Goal: Task Accomplishment & Management: Manage account settings

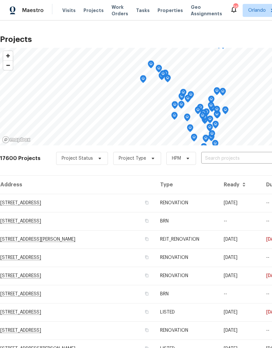
click at [236, 162] on input "text" at bounding box center [238, 159] width 75 height 10
type input "7813"
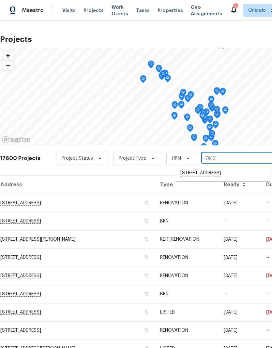
click at [210, 179] on li "[STREET_ADDRESS]" at bounding box center [222, 173] width 95 height 11
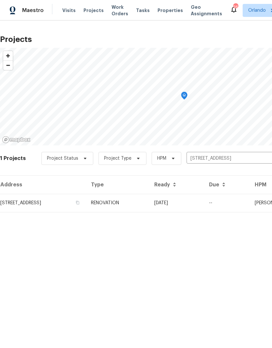
click at [204, 207] on td "09/24/25" at bounding box center [176, 203] width 55 height 18
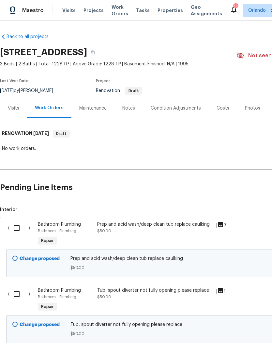
click at [19, 229] on input "checkbox" at bounding box center [19, 228] width 19 height 14
checkbox input "true"
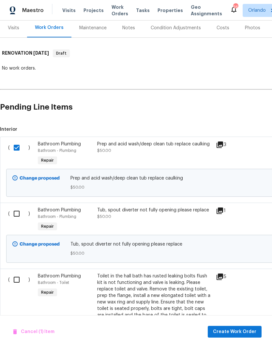
scroll to position [81, 0]
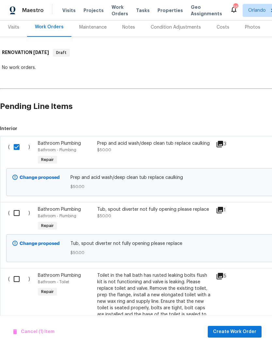
click at [17, 215] on input "checkbox" at bounding box center [19, 213] width 19 height 14
checkbox input "true"
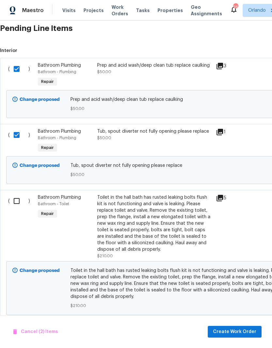
scroll to position [160, 0]
click at [19, 201] on input "checkbox" at bounding box center [19, 201] width 19 height 14
checkbox input "true"
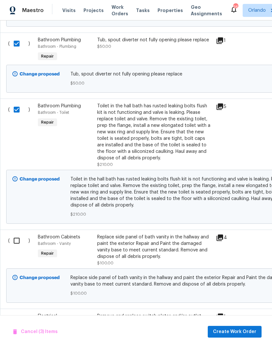
scroll to position [251, 0]
click at [19, 237] on input "checkbox" at bounding box center [19, 241] width 19 height 14
click at [16, 241] on input "checkbox" at bounding box center [19, 241] width 19 height 14
checkbox input "true"
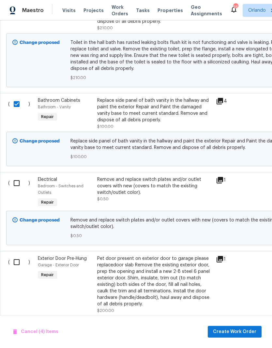
scroll to position [388, 0]
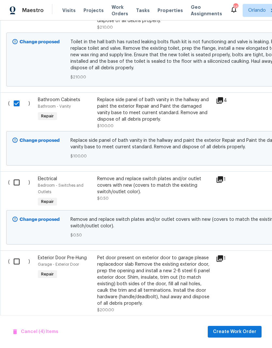
click at [22, 180] on input "checkbox" at bounding box center [19, 183] width 19 height 14
checkbox input "true"
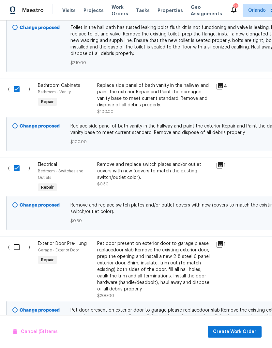
scroll to position [401, 0]
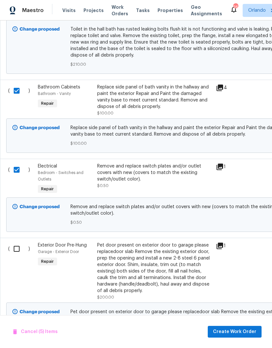
click at [22, 249] on input "checkbox" at bounding box center [19, 249] width 19 height 14
checkbox input "true"
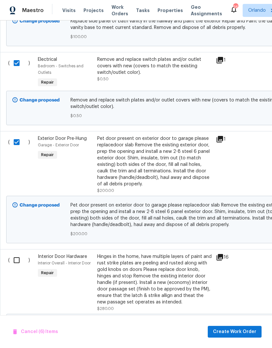
scroll to position [508, 0]
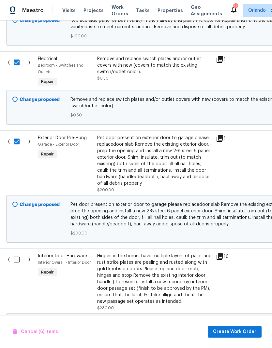
click at [17, 261] on input "checkbox" at bounding box center [19, 260] width 19 height 14
checkbox input "true"
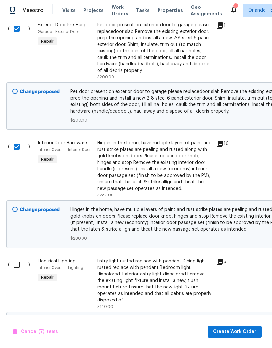
scroll to position [622, 0]
click at [22, 265] on input "checkbox" at bounding box center [19, 265] width 19 height 14
checkbox input "true"
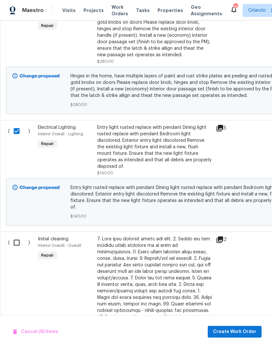
scroll to position [755, 0]
click at [15, 241] on input "checkbox" at bounding box center [19, 243] width 19 height 14
checkbox input "true"
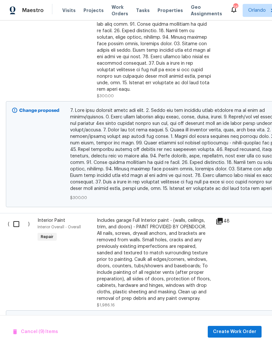
scroll to position [1075, 1]
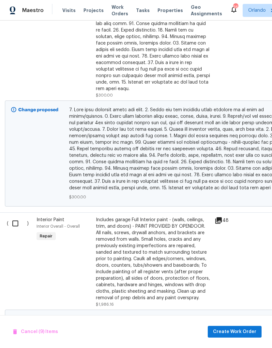
click at [19, 217] on input "checkbox" at bounding box center [17, 224] width 19 height 14
checkbox input "true"
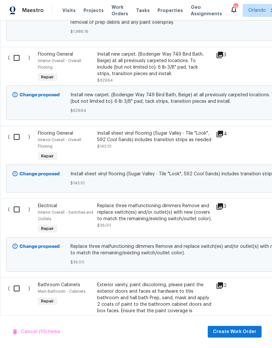
scroll to position [1412, 0]
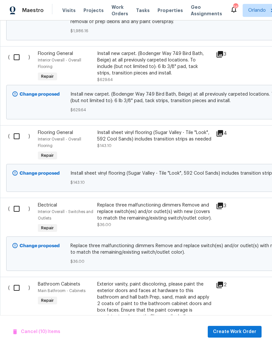
click at [16, 206] on input "checkbox" at bounding box center [19, 209] width 19 height 14
checkbox input "true"
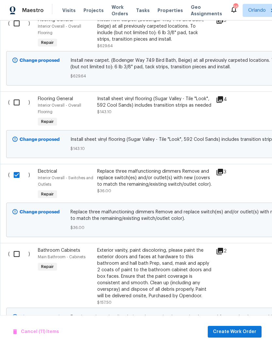
scroll to position [1445, 0]
click at [17, 247] on input "checkbox" at bounding box center [19, 254] width 19 height 14
checkbox input "true"
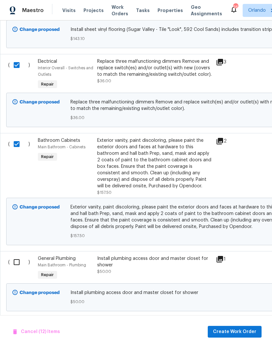
scroll to position [0, 0]
click at [18, 256] on input "checkbox" at bounding box center [19, 263] width 19 height 14
checkbox input "true"
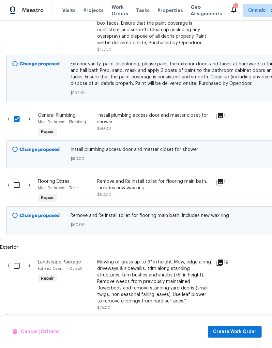
click at [20, 262] on input "checkbox" at bounding box center [19, 266] width 19 height 14
checkbox input "true"
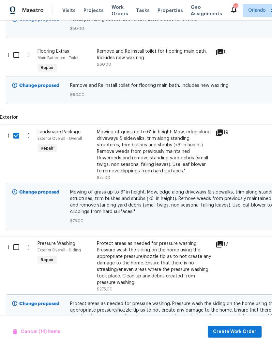
click at [21, 241] on input "checkbox" at bounding box center [18, 248] width 19 height 14
checkbox input "true"
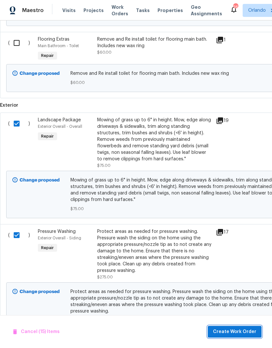
click at [240, 333] on span "Create Work Order" at bounding box center [234, 332] width 43 height 8
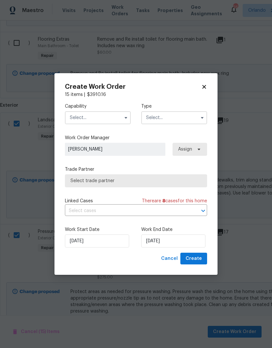
click at [120, 119] on input "text" at bounding box center [98, 117] width 66 height 13
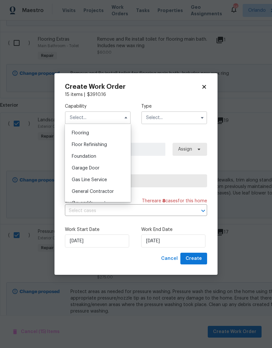
click at [114, 197] on div "General Contractor" at bounding box center [97, 192] width 63 height 12
type input "General Contractor"
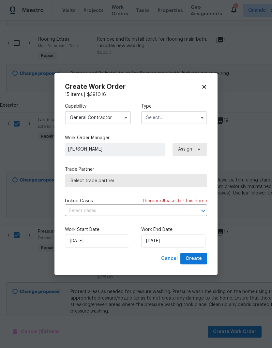
click at [194, 118] on input "text" at bounding box center [174, 117] width 66 height 13
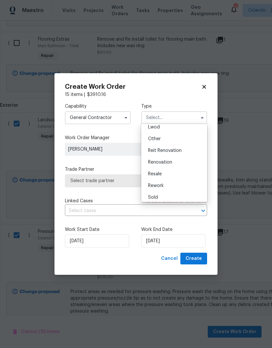
click at [184, 162] on div "Renovation" at bounding box center [174, 163] width 63 height 12
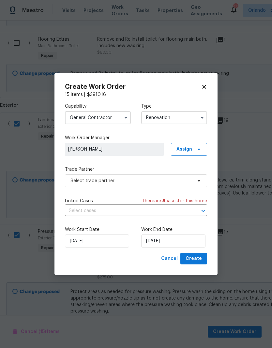
type input "Renovation"
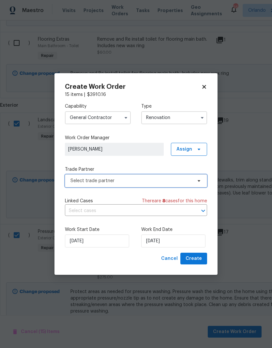
click at [189, 186] on span "Select trade partner" at bounding box center [136, 181] width 142 height 13
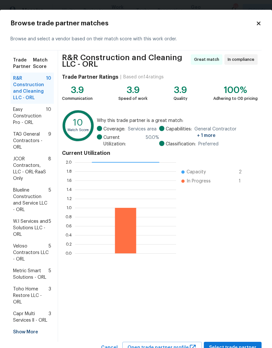
click at [241, 339] on div "R&R Construction and Cleaning LLC - ORL Great match In compliance Trade Partner…" at bounding box center [159, 196] width 203 height 292
click at [239, 343] on button "Select trade partner" at bounding box center [233, 348] width 58 height 12
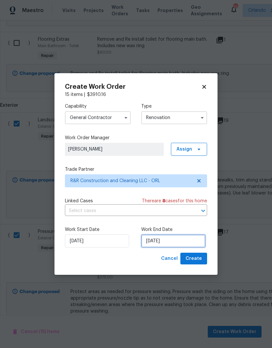
click at [174, 235] on input "[DATE]" at bounding box center [173, 241] width 64 height 13
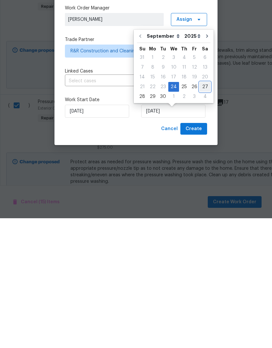
click at [203, 212] on div "27" at bounding box center [204, 216] width 11 height 9
type input "9/27/2025"
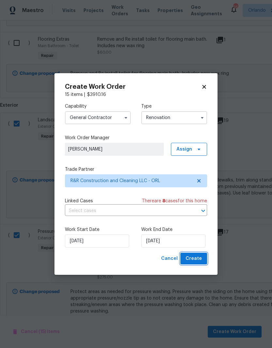
click at [198, 259] on span "Create" at bounding box center [193, 259] width 16 height 8
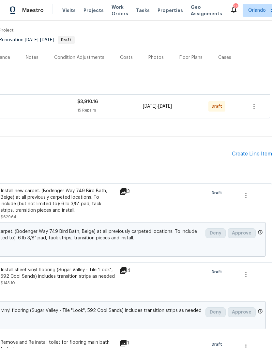
scroll to position [51, 96]
click at [258, 106] on button "button" at bounding box center [254, 107] width 16 height 16
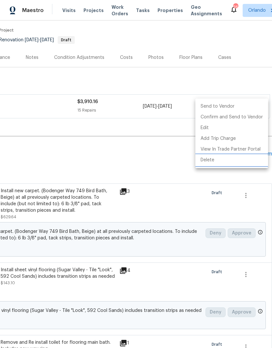
click at [230, 162] on li "Delete" at bounding box center [231, 160] width 73 height 11
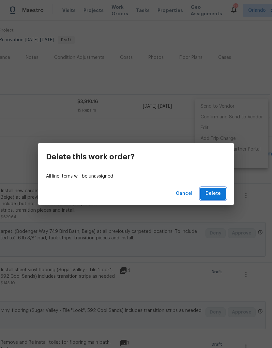
click at [218, 194] on span "Delete" at bounding box center [212, 194] width 15 height 8
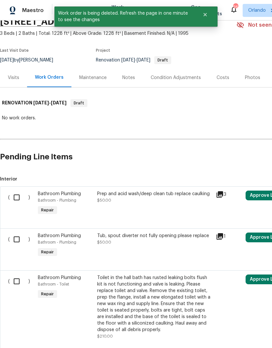
scroll to position [31, 0]
click at [23, 197] on input "checkbox" at bounding box center [19, 198] width 19 height 14
checkbox input "true"
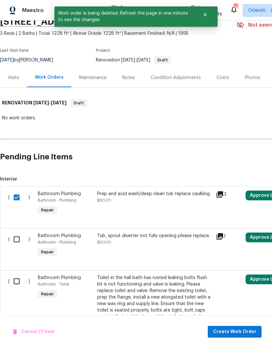
click at [16, 236] on input "checkbox" at bounding box center [19, 240] width 19 height 14
checkbox input "true"
click at [16, 273] on div "( ) Bathroom Plumbing Bathroom - Toilet Repair Toilet in the hall bath has rust…" at bounding box center [184, 311] width 368 height 81
click at [12, 280] on input "checkbox" at bounding box center [19, 282] width 19 height 14
checkbox input "true"
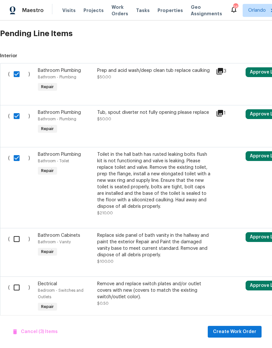
scroll to position [153, 0]
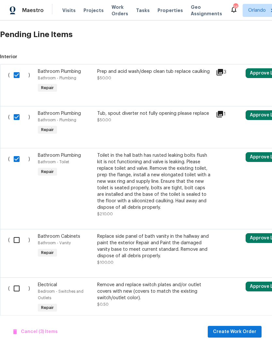
click at [13, 294] on input "checkbox" at bounding box center [19, 289] width 19 height 14
checkbox input "true"
click at [17, 242] on input "checkbox" at bounding box center [19, 240] width 19 height 14
checkbox input "true"
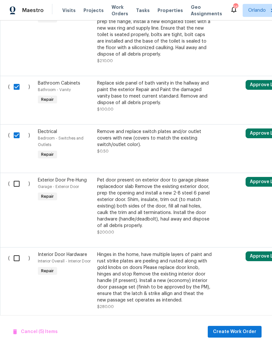
scroll to position [308, 0]
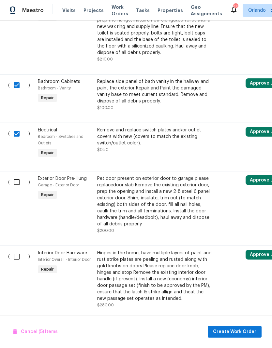
click at [19, 185] on input "checkbox" at bounding box center [19, 183] width 19 height 14
checkbox input "true"
click at [20, 255] on input "checkbox" at bounding box center [19, 257] width 19 height 14
checkbox input "true"
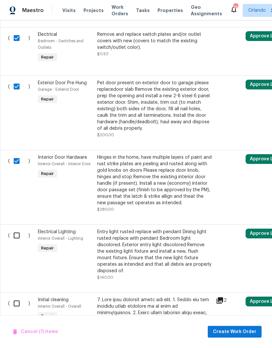
scroll to position [405, 0]
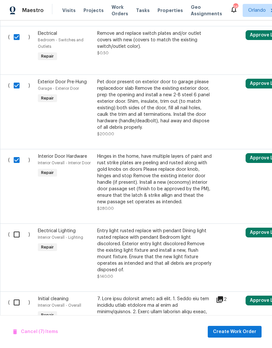
click at [19, 234] on input "checkbox" at bounding box center [19, 235] width 19 height 14
checkbox input "true"
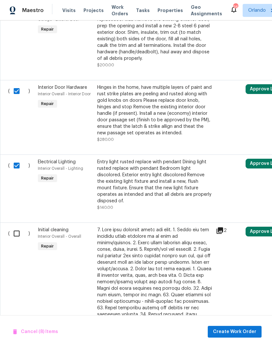
scroll to position [474, 0]
click at [19, 233] on input "checkbox" at bounding box center [19, 234] width 19 height 14
checkbox input "true"
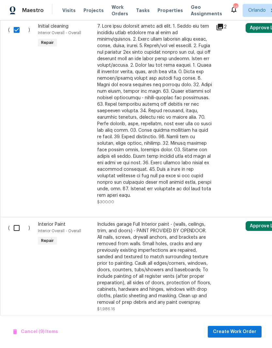
scroll to position [678, 0]
click at [19, 223] on input "checkbox" at bounding box center [19, 228] width 19 height 14
checkbox input "true"
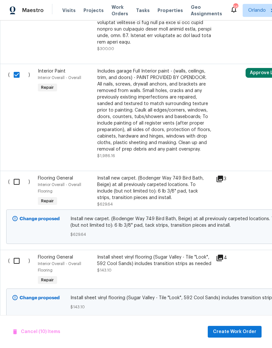
scroll to position [831, 0]
click at [16, 180] on input "checkbox" at bounding box center [19, 182] width 19 height 14
checkbox input "true"
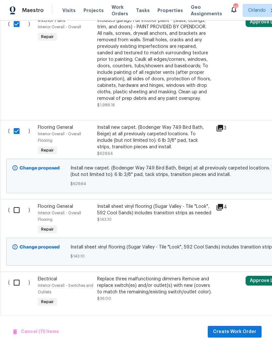
scroll to position [882, 0]
click at [16, 207] on input "checkbox" at bounding box center [19, 210] width 19 height 14
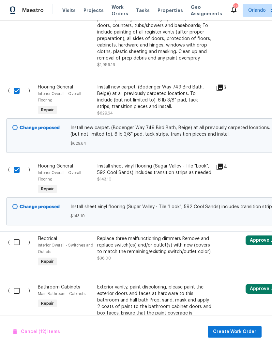
scroll to position [919, 0]
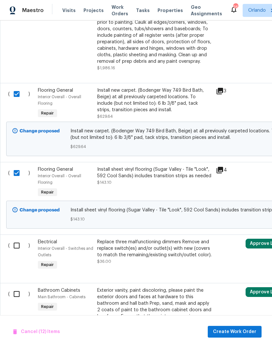
click at [19, 168] on input "checkbox" at bounding box center [19, 173] width 19 height 14
checkbox input "false"
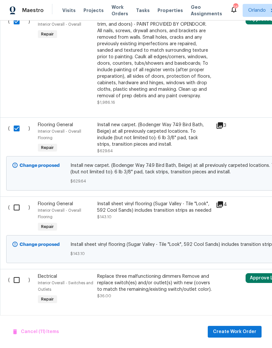
scroll to position [884, 0]
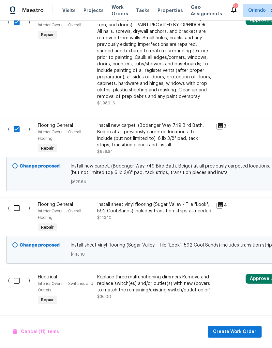
click at [18, 127] on input "checkbox" at bounding box center [19, 129] width 19 height 14
checkbox input "false"
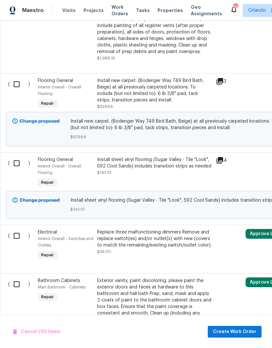
scroll to position [0, 0]
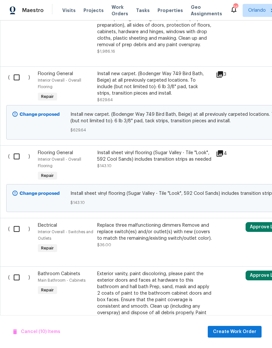
click at [19, 228] on input "checkbox" at bounding box center [19, 229] width 19 height 14
checkbox input "true"
click at [15, 278] on input "checkbox" at bounding box center [19, 278] width 19 height 14
checkbox input "true"
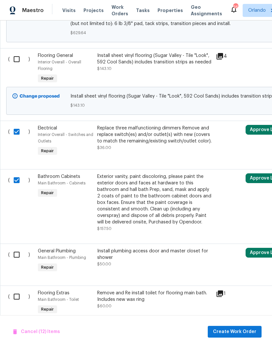
click at [19, 253] on input "checkbox" at bounding box center [19, 255] width 19 height 14
checkbox input "true"
click at [14, 299] on input "checkbox" at bounding box center [19, 297] width 19 height 14
checkbox input "true"
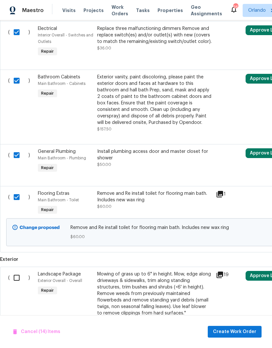
click at [17, 276] on input "checkbox" at bounding box center [19, 278] width 19 height 14
checkbox input "true"
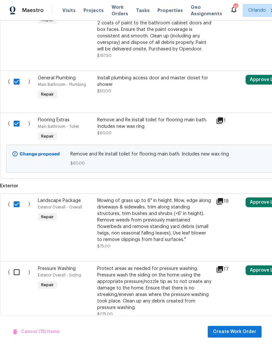
click at [19, 274] on input "checkbox" at bounding box center [19, 273] width 19 height 14
checkbox input "true"
click at [247, 334] on span "Create Work Order" at bounding box center [234, 332] width 43 height 8
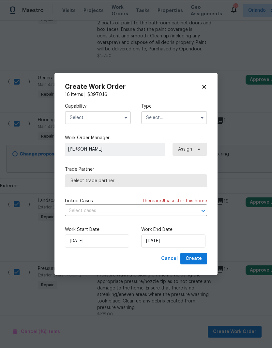
checkbox input "false"
click at [176, 245] on input "[DATE]" at bounding box center [173, 241] width 64 height 13
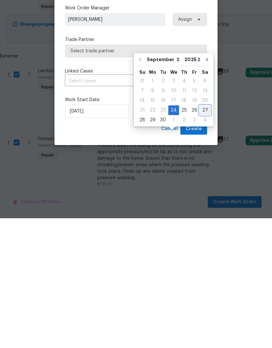
click at [203, 236] on div "27" at bounding box center [204, 240] width 11 height 9
type input "[DATE]"
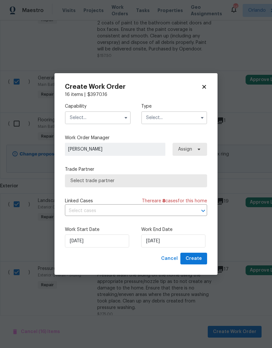
click at [114, 122] on input "text" at bounding box center [98, 117] width 66 height 13
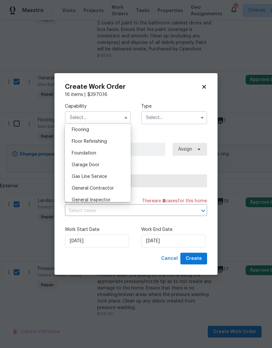
click at [113, 188] on span "General Contractor" at bounding box center [93, 188] width 42 height 5
type input "General Contractor"
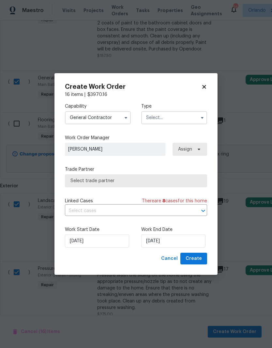
click at [197, 118] on input "text" at bounding box center [174, 117] width 66 height 13
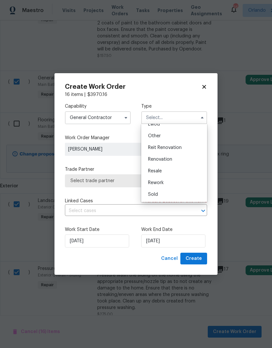
click at [175, 156] on div "Renovation" at bounding box center [174, 160] width 63 height 12
type input "Renovation"
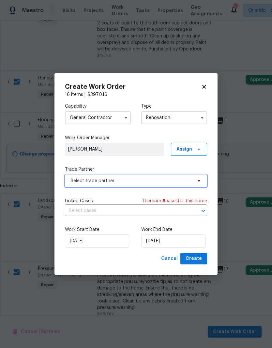
click at [189, 181] on span "Select trade partner" at bounding box center [130, 181] width 121 height 7
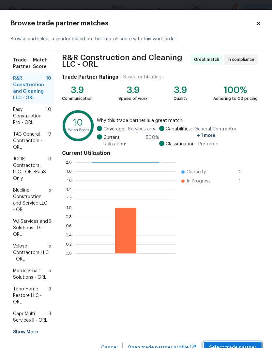
click at [250, 342] on button "Select trade partner" at bounding box center [233, 348] width 58 height 12
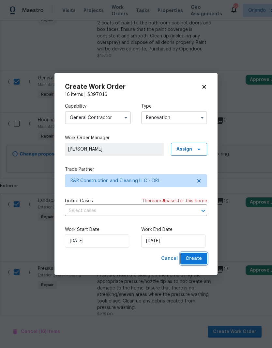
click at [197, 254] on button "Create" at bounding box center [193, 259] width 27 height 12
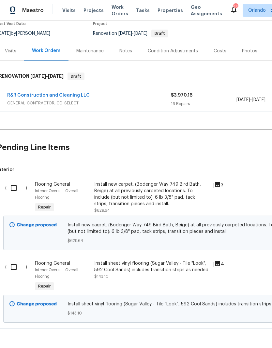
click at [15, 189] on input "checkbox" at bounding box center [16, 188] width 19 height 14
checkbox input "true"
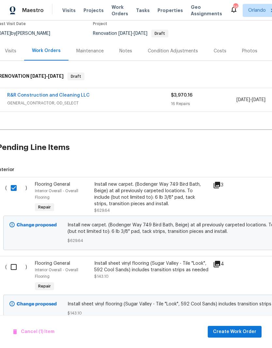
click at [13, 265] on input "checkbox" at bounding box center [16, 267] width 19 height 14
checkbox input "true"
click at [245, 328] on button "Create Work Order" at bounding box center [234, 332] width 54 height 12
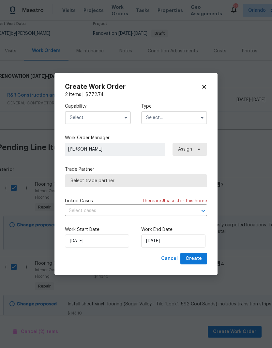
click at [119, 121] on input "text" at bounding box center [98, 117] width 66 height 13
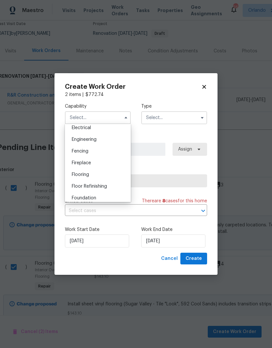
scroll to position [208, 0]
click at [110, 176] on div "Flooring" at bounding box center [97, 176] width 63 height 12
type input "Flooring"
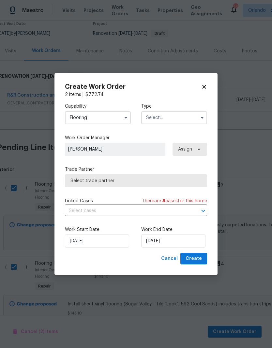
click at [191, 120] on input "text" at bounding box center [174, 117] width 66 height 13
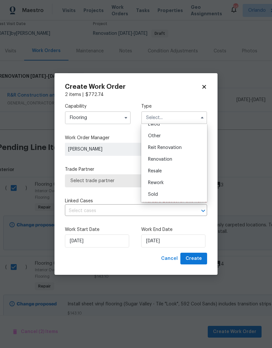
scroll to position [77, 0]
click at [185, 159] on div "Renovation" at bounding box center [174, 160] width 63 height 12
type input "Renovation"
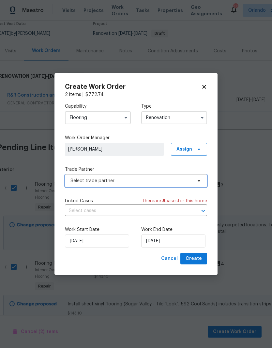
click at [190, 182] on span "Select trade partner" at bounding box center [130, 181] width 121 height 7
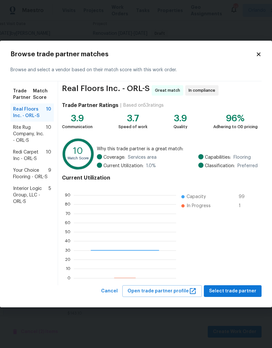
scroll to position [91, 102]
click at [39, 157] on span "Redi Carpet Inc - ORL-S" at bounding box center [29, 155] width 33 height 13
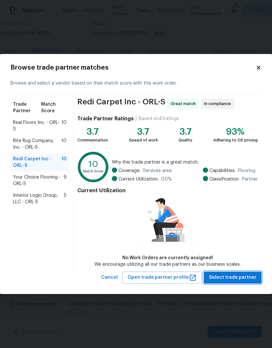
click at [255, 276] on span "Select trade partner" at bounding box center [232, 278] width 47 height 8
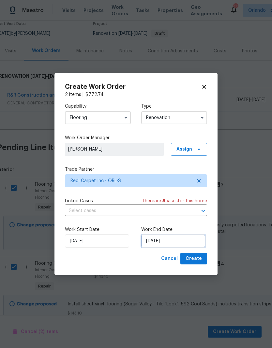
click at [179, 241] on input "[DATE]" at bounding box center [173, 241] width 64 height 13
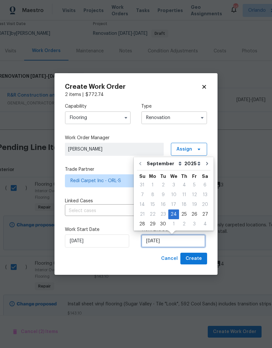
scroll to position [3, 0]
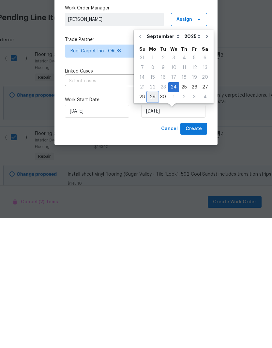
click at [153, 222] on div "29" at bounding box center [152, 226] width 10 height 9
type input "[DATE]"
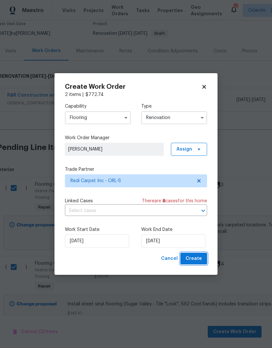
click at [198, 260] on span "Create" at bounding box center [193, 259] width 16 height 8
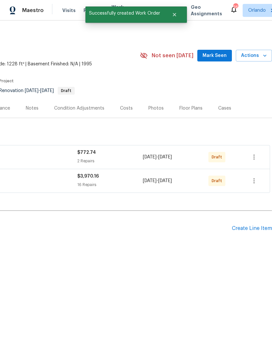
scroll to position [0, 96]
click at [257, 180] on icon "button" at bounding box center [254, 181] width 8 height 8
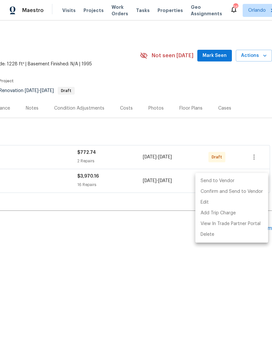
click at [250, 180] on li "Send to Vendor" at bounding box center [231, 181] width 73 height 11
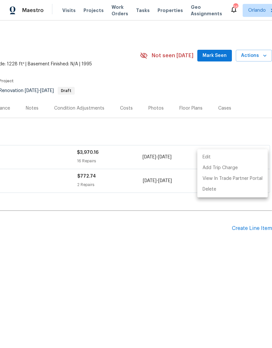
click at [240, 218] on div at bounding box center [136, 174] width 272 height 348
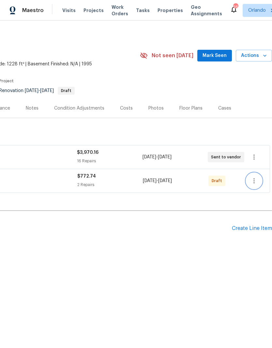
click at [255, 185] on button "button" at bounding box center [254, 181] width 16 height 16
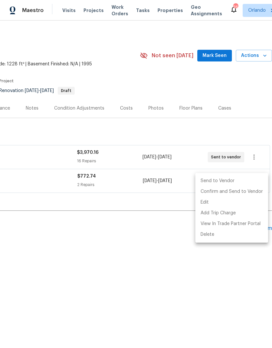
click at [252, 181] on li "Send to Vendor" at bounding box center [231, 181] width 73 height 11
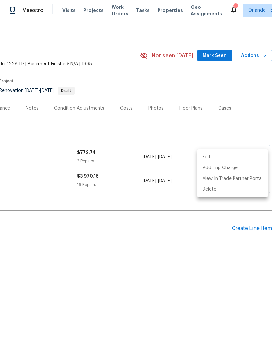
click at [135, 236] on div at bounding box center [136, 174] width 272 height 348
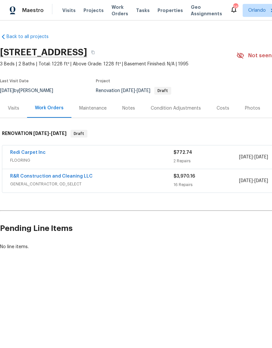
scroll to position [0, 0]
click at [183, 108] on div "Condition Adjustments" at bounding box center [175, 108] width 50 height 7
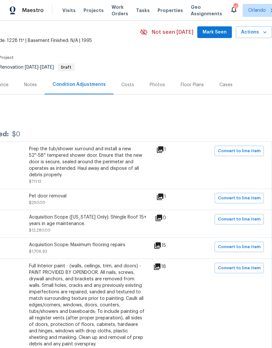
scroll to position [23, 96]
click at [253, 220] on span "Convert to line item" at bounding box center [239, 219] width 43 height 7
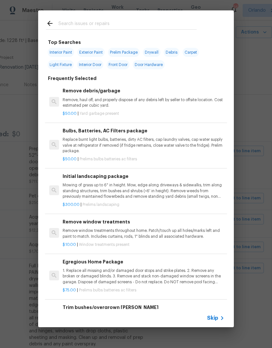
click at [148, 21] on input "text" at bounding box center [127, 25] width 138 height 10
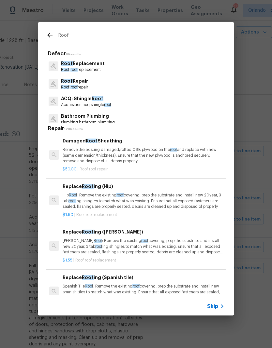
type input "Roof"
click at [149, 109] on div "ACQ: Shingle Roof Acquisition acq shingle roof" at bounding box center [136, 102] width 180 height 18
click at [142, 105] on div "ACQ: Shingle Roof Acquisition acq shingle roof" at bounding box center [136, 102] width 180 height 18
click at [141, 101] on div "ACQ: Shingle Roof Acquisition acq shingle roof" at bounding box center [136, 102] width 180 height 18
click at [109, 105] on span "roof" at bounding box center [107, 105] width 7 height 4
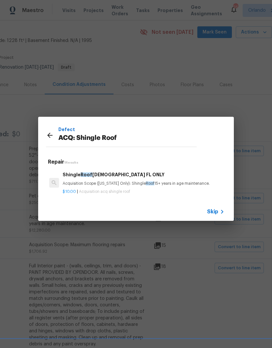
click at [150, 186] on p "Acquisition Scope (Florida Only): Shingle Roof 15+ years in age maintenance." at bounding box center [144, 184] width 162 height 6
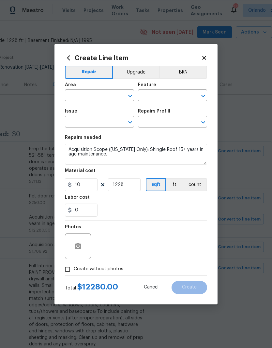
type input "Acquisition"
type input "ACQ: Shingle Roof"
type input "Shingle Roof 15+ Years Old FL ONLY $10.00"
click at [149, 189] on button "sqft" at bounding box center [156, 184] width 20 height 13
click at [125, 184] on input "1228" at bounding box center [124, 184] width 33 height 13
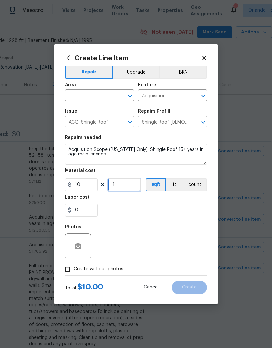
type input "1"
click at [175, 200] on div "Labor cost" at bounding box center [136, 199] width 142 height 8
click at [132, 95] on icon "Open" at bounding box center [130, 96] width 8 height 8
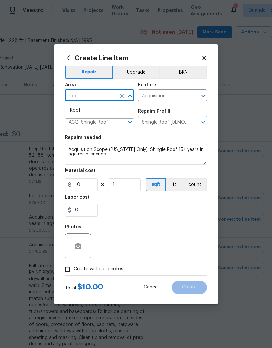
click at [130, 111] on li "Roof" at bounding box center [99, 110] width 69 height 11
type input "Roof"
click at [130, 110] on div "Issue" at bounding box center [99, 113] width 69 height 8
click at [146, 230] on div "Photos" at bounding box center [136, 242] width 142 height 42
click at [73, 264] on input "Create without photos" at bounding box center [67, 269] width 12 height 12
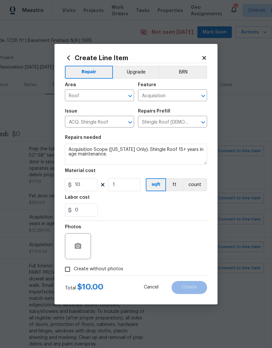
checkbox input "true"
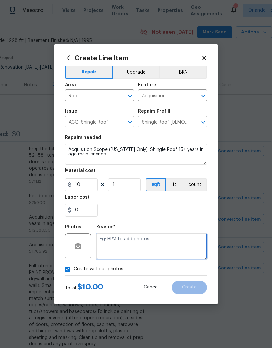
click at [151, 240] on textarea at bounding box center [151, 246] width 111 height 26
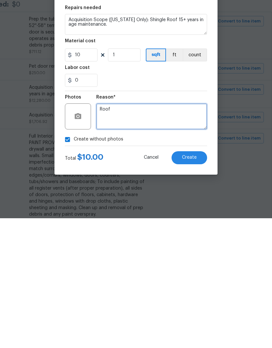
type textarea "Roof"
click at [200, 281] on button "Create" at bounding box center [188, 287] width 35 height 13
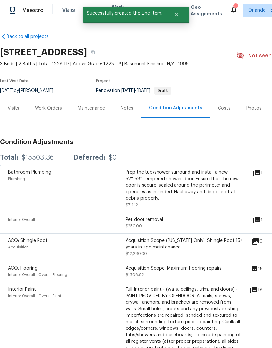
scroll to position [0, 0]
click at [48, 99] on div "Work Orders" at bounding box center [48, 108] width 43 height 19
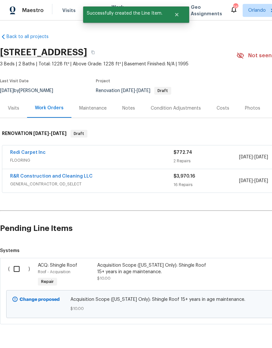
click at [17, 265] on input "checkbox" at bounding box center [19, 269] width 19 height 14
checkbox input "true"
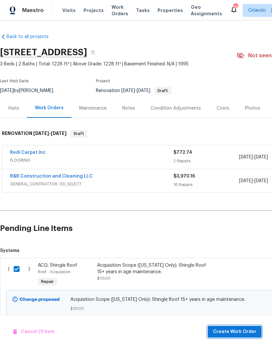
click at [238, 332] on span "Create Work Order" at bounding box center [234, 332] width 43 height 8
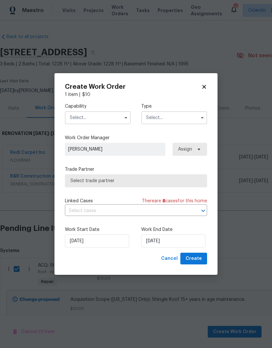
click at [123, 117] on icon "button" at bounding box center [125, 117] width 5 height 5
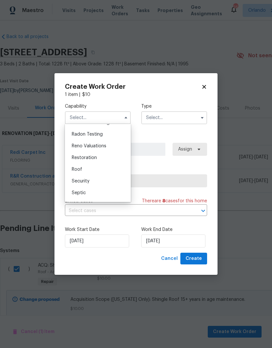
scroll to position [645, 0]
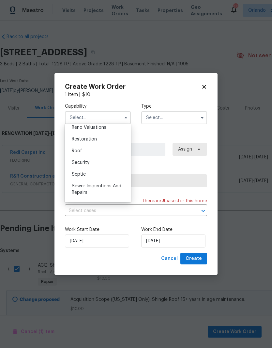
click at [116, 152] on div "Roof" at bounding box center [97, 151] width 63 height 12
type input "Roof"
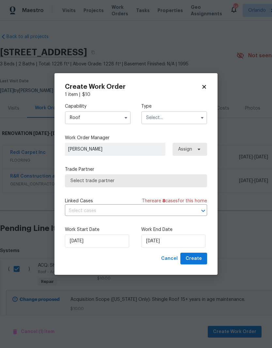
click at [196, 120] on input "text" at bounding box center [174, 117] width 66 height 13
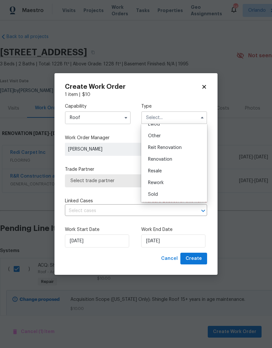
scroll to position [77, 0]
click at [182, 163] on div "Renovation" at bounding box center [174, 160] width 63 height 12
type input "Renovation"
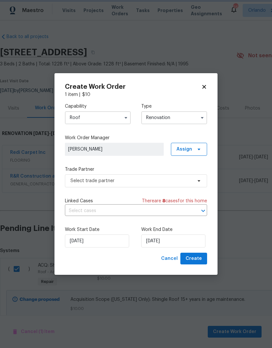
scroll to position [0, 0]
click at [182, 241] on input "[DATE]" at bounding box center [173, 241] width 64 height 13
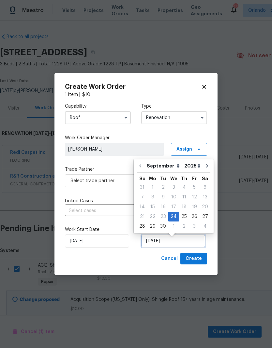
scroll to position [3, 0]
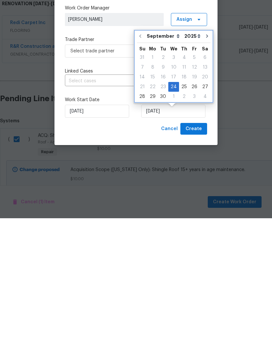
click at [204, 163] on icon "Go to next month" at bounding box center [206, 165] width 5 height 5
type input "10/24/2025"
select select "9"
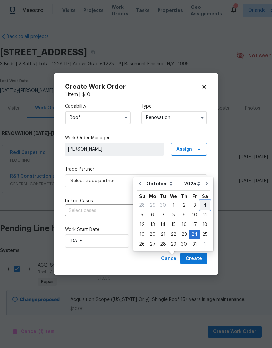
click at [202, 201] on div "4" at bounding box center [205, 205] width 10 height 9
type input "[DATE]"
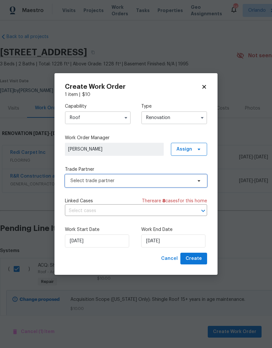
click at [184, 179] on span "Select trade partner" at bounding box center [130, 181] width 121 height 7
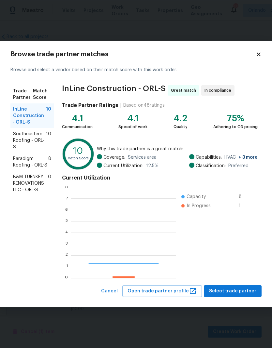
scroll to position [91, 105]
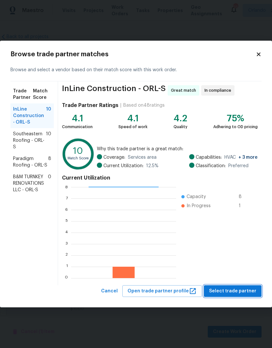
click at [245, 297] on button "Select trade partner" at bounding box center [233, 292] width 58 height 12
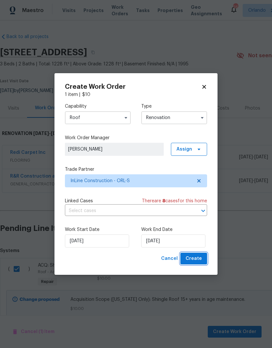
click at [196, 256] on span "Create" at bounding box center [193, 259] width 16 height 8
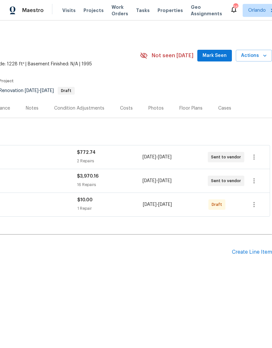
scroll to position [0, 96]
click at [221, 56] on span "Mark Seen" at bounding box center [214, 56] width 24 height 8
click at [253, 207] on icon "button" at bounding box center [254, 205] width 8 height 8
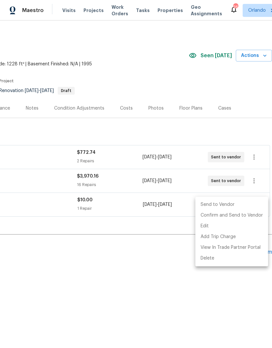
click at [246, 204] on li "Send to Vendor" at bounding box center [231, 205] width 73 height 11
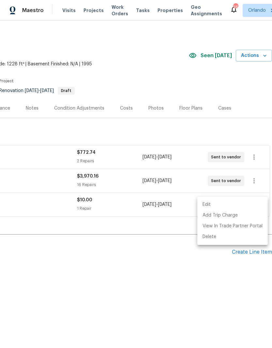
click at [155, 246] on div at bounding box center [136, 174] width 272 height 348
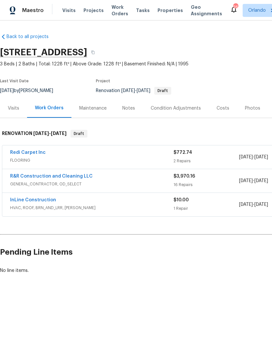
click at [52, 201] on link "InLine Construction" at bounding box center [33, 200] width 46 height 5
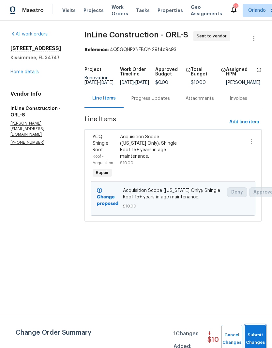
click at [261, 334] on span "Submit Changes" at bounding box center [255, 339] width 14 height 15
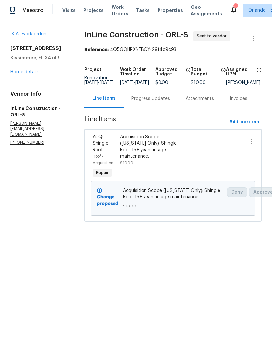
click at [161, 102] on div "Progress Updates" at bounding box center [150, 98] width 38 height 7
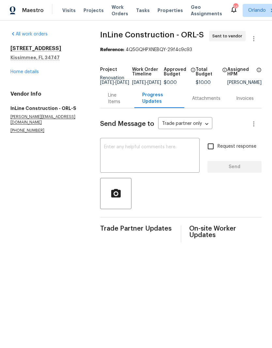
click at [151, 140] on div "Send Message to Trade partner only Trade partner only ​ x ​ Request response Se…" at bounding box center [180, 175] width 161 height 134
click at [145, 160] on textarea at bounding box center [149, 156] width 91 height 23
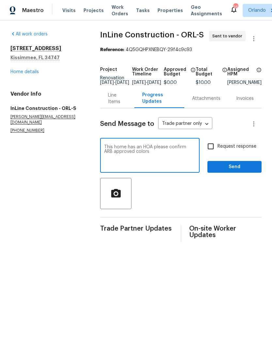
type textarea "This home has an HOA please confirm ARB approved colors"
click at [226, 171] on span "Send" at bounding box center [234, 167] width 44 height 8
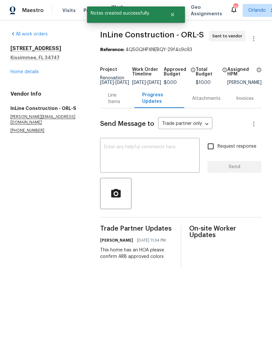
click at [28, 73] on link "Home details" at bounding box center [24, 72] width 28 height 5
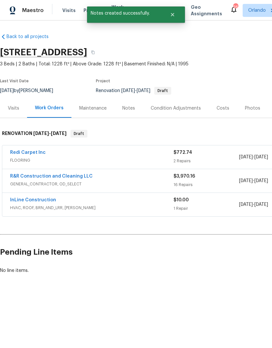
click at [39, 152] on link "Redi Carpet Inc" at bounding box center [27, 152] width 35 height 5
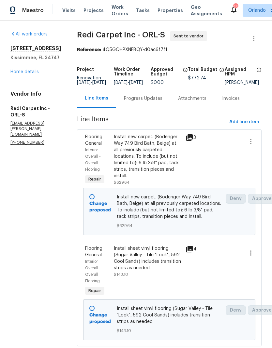
click at [149, 102] on div "Progress Updates" at bounding box center [143, 98] width 38 height 7
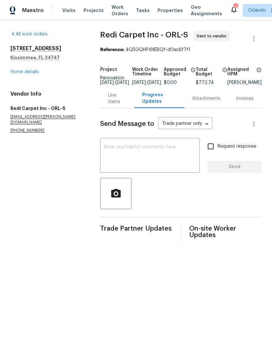
click at [144, 163] on textarea at bounding box center [149, 156] width 91 height 23
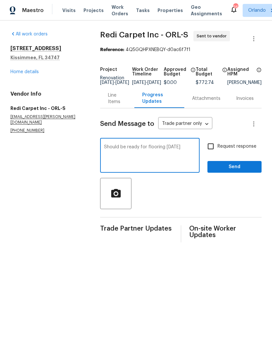
type textarea "Should be ready for flooring on Saturday"
click at [210, 150] on input "Request response" at bounding box center [211, 147] width 14 height 14
checkbox input "true"
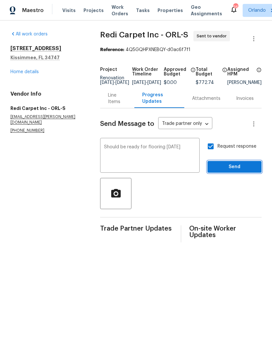
click at [244, 171] on span "Send" at bounding box center [234, 167] width 44 height 8
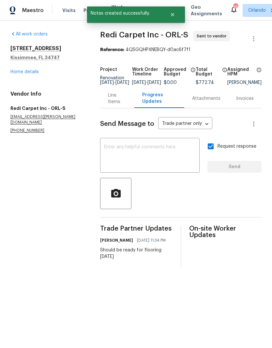
click at [34, 73] on link "Home details" at bounding box center [24, 72] width 28 height 5
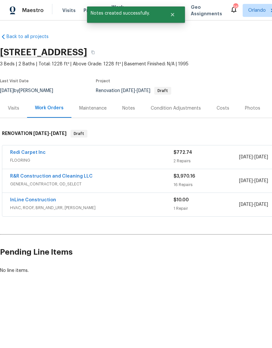
click at [66, 178] on link "R&R Construction and Cleaning LLC" at bounding box center [51, 176] width 82 height 5
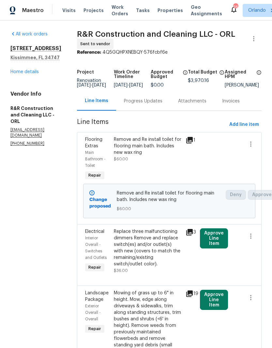
click at [225, 241] on button "Approve Line Item" at bounding box center [214, 239] width 28 height 20
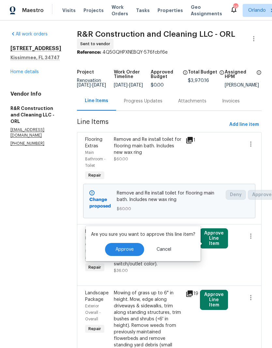
click at [134, 248] on button "Approve" at bounding box center [124, 249] width 39 height 13
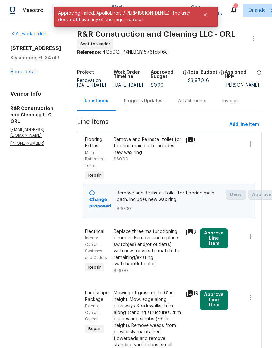
click at [159, 109] on div "Progress Updates" at bounding box center [143, 100] width 54 height 19
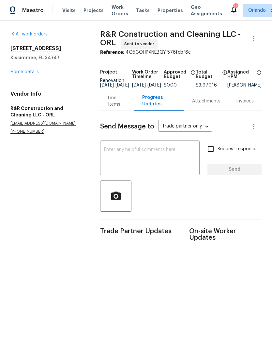
click at [169, 166] on textarea at bounding box center [149, 159] width 91 height 23
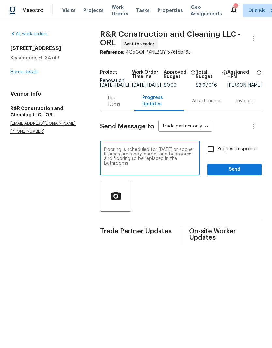
type textarea "Flooring is scheduled for Saturday or sooner if areas are ready, carpet and bed…"
click at [216, 151] on input "Request response" at bounding box center [211, 149] width 14 height 14
checkbox input "true"
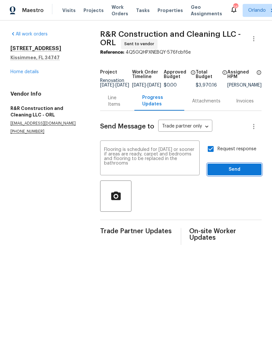
click at [233, 173] on span "Send" at bounding box center [234, 170] width 44 height 8
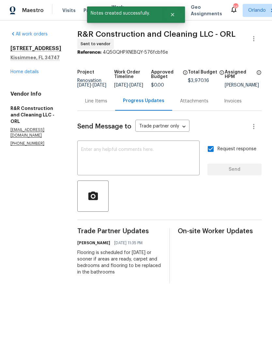
click at [24, 73] on link "Home details" at bounding box center [24, 72] width 28 height 5
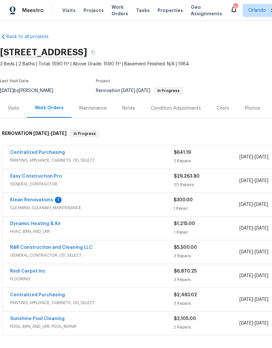
click at [41, 201] on link "Klean Renovations" at bounding box center [31, 200] width 43 height 5
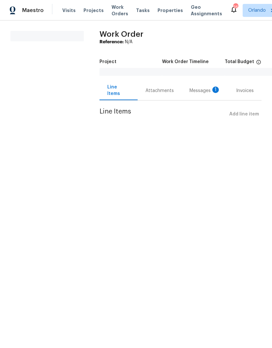
click at [43, 139] on html "Maestro Visits Projects Work Orders Tasks Properties Geo Assignments 26 [PERSON…" at bounding box center [136, 69] width 272 height 139
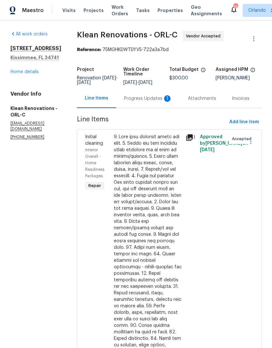
click at [152, 108] on div "Progress Updates 1" at bounding box center [148, 98] width 64 height 19
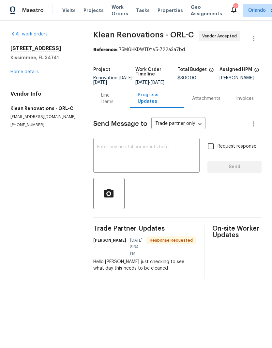
click at [159, 168] on textarea at bounding box center [146, 156] width 98 height 23
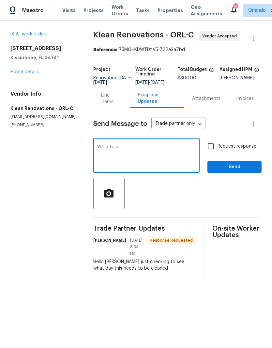
type textarea "Will advise"
click at [237, 171] on span "Send" at bounding box center [234, 167] width 44 height 8
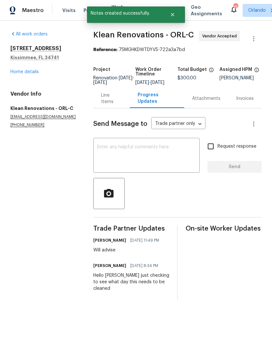
click at [28, 74] on link "Home details" at bounding box center [24, 72] width 28 height 5
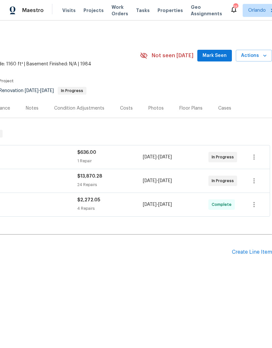
scroll to position [0, 96]
click at [218, 56] on span "Mark Seen" at bounding box center [214, 56] width 24 height 8
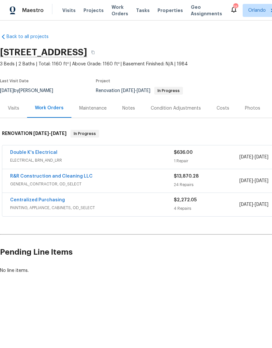
scroll to position [0, 0]
click at [186, 114] on div "Condition Adjustments" at bounding box center [176, 108] width 66 height 19
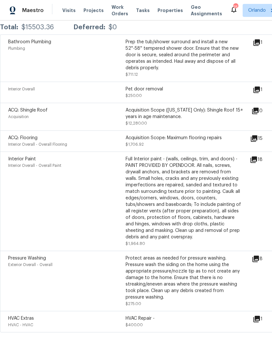
scroll to position [130, 0]
click at [185, 297] on div "Protect areas as needed for pressure washing. Pressure wash the siding on the h…" at bounding box center [183, 279] width 117 height 46
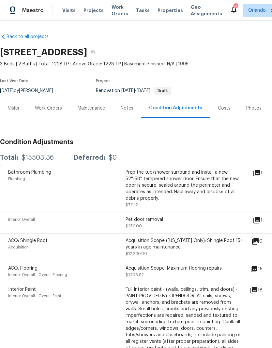
scroll to position [0, 0]
click at [91, 105] on div "Maintenance" at bounding box center [90, 108] width 27 height 7
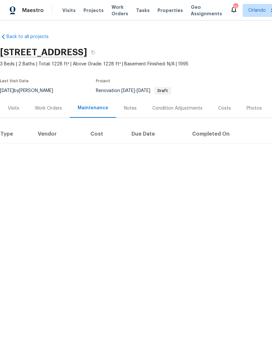
click at [52, 111] on div "Work Orders" at bounding box center [48, 108] width 27 height 7
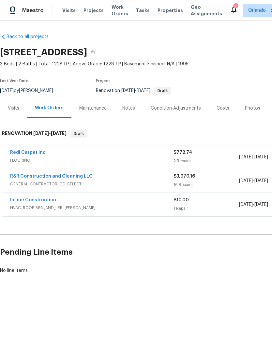
click at [93, 110] on div "Maintenance" at bounding box center [92, 108] width 27 height 7
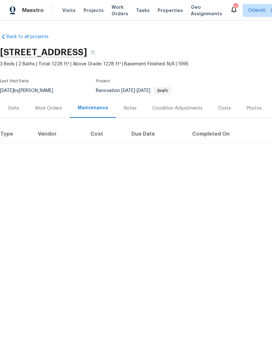
click at [46, 108] on div "Work Orders" at bounding box center [48, 108] width 27 height 7
